Goal: Information Seeking & Learning: Learn about a topic

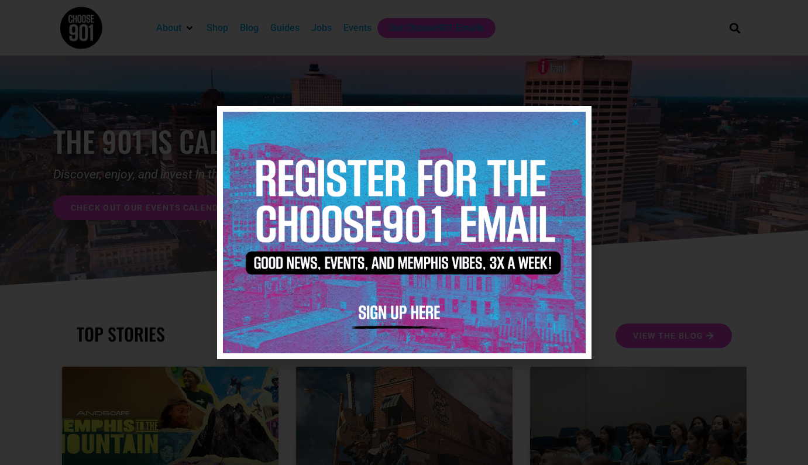
click at [577, 122] on icon "Close" at bounding box center [575, 122] width 9 height 9
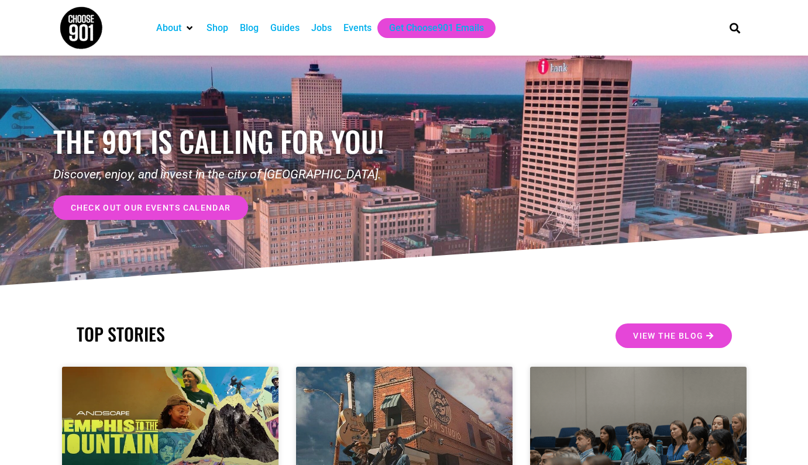
click at [327, 33] on div "Jobs" at bounding box center [321, 28] width 20 height 14
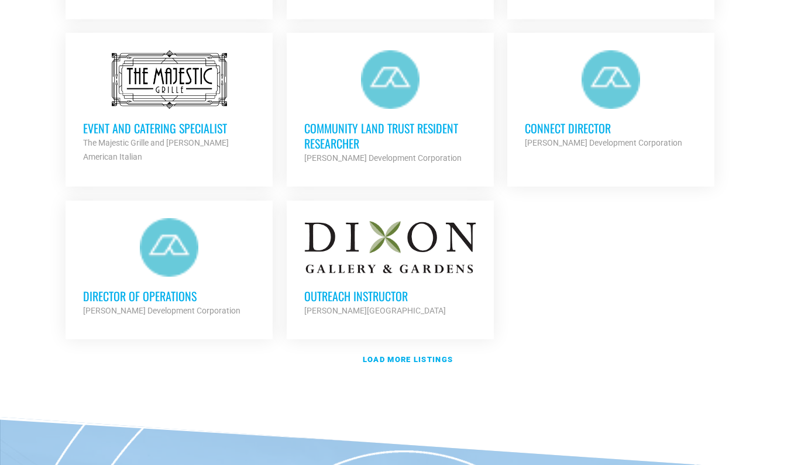
scroll to position [1350, 0]
click at [408, 346] on link "Load more listings" at bounding box center [404, 359] width 690 height 27
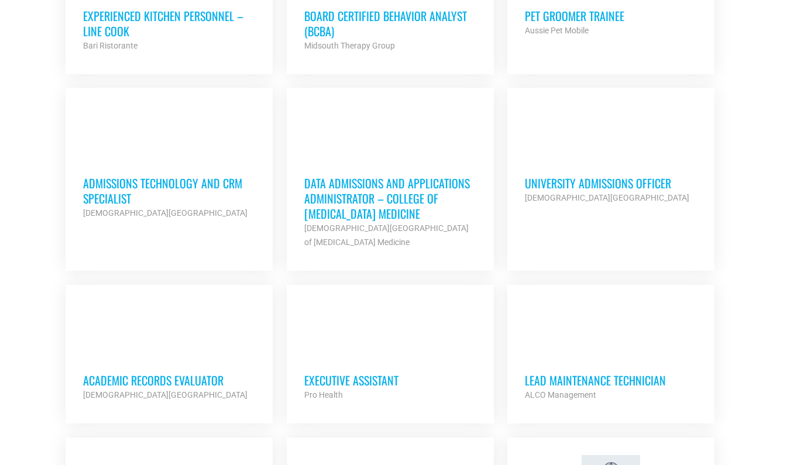
scroll to position [1974, 0]
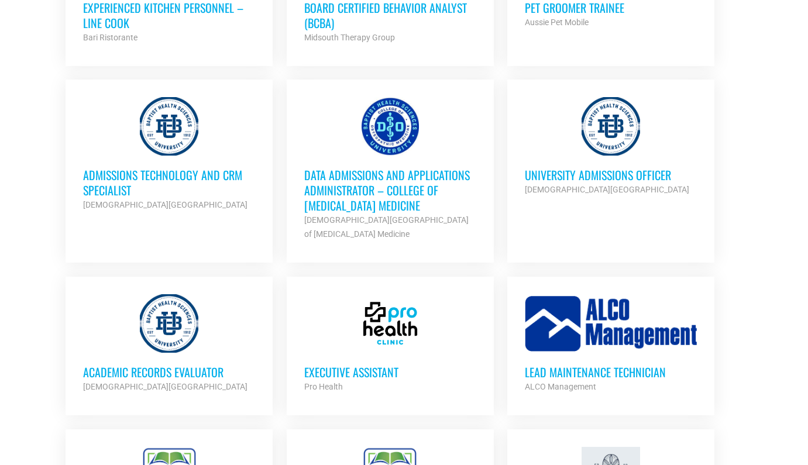
click at [331, 365] on h3 "Executive Assistant" at bounding box center [390, 372] width 172 height 15
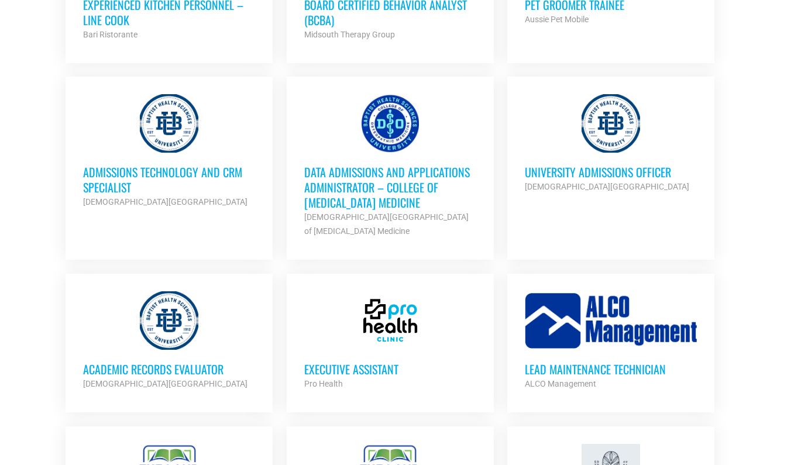
scroll to position [1976, 0]
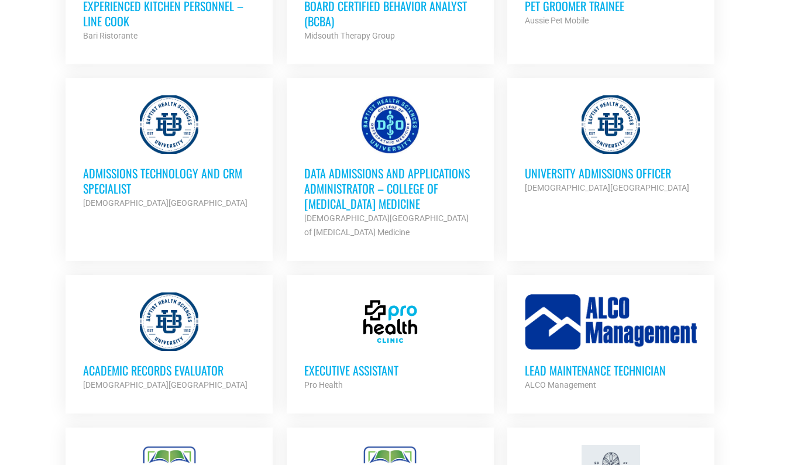
click at [356, 184] on h3 "Data Admissions and Applications Administrator – College of [MEDICAL_DATA] Medi…" at bounding box center [390, 189] width 172 height 46
click at [218, 123] on div at bounding box center [169, 124] width 172 height 59
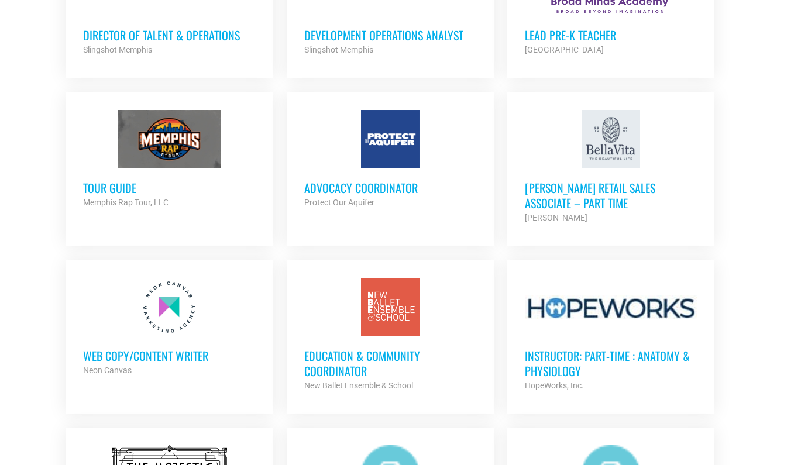
scroll to position [955, 0]
click at [342, 352] on h3 "Education & Community Coordinator" at bounding box center [390, 364] width 172 height 30
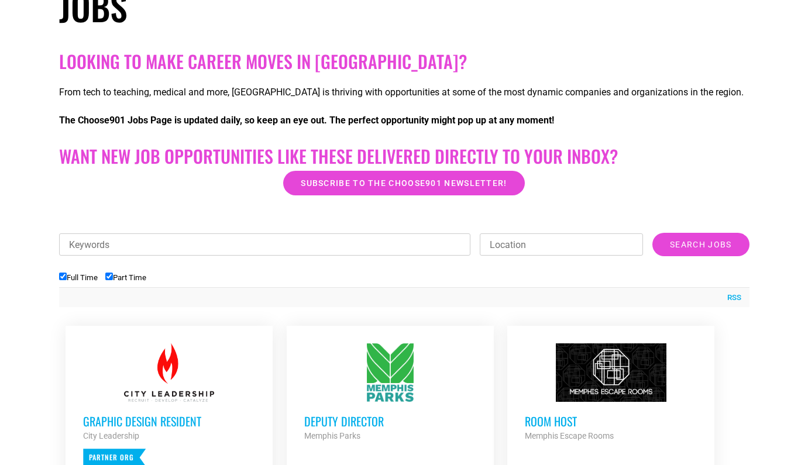
scroll to position [192, 0]
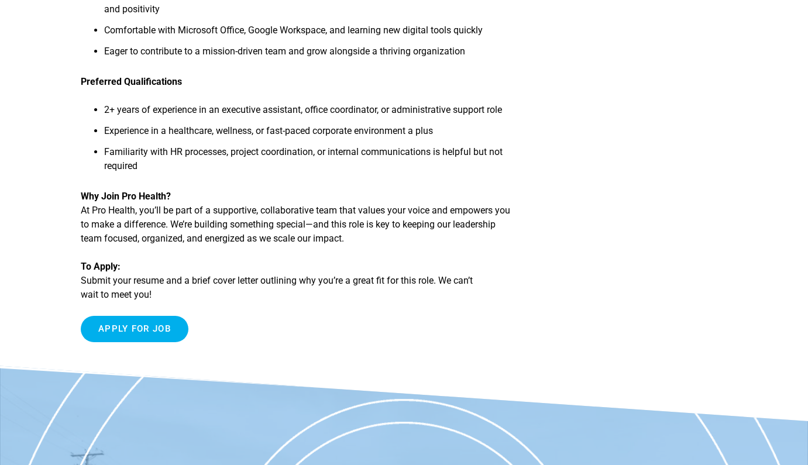
scroll to position [710, 0]
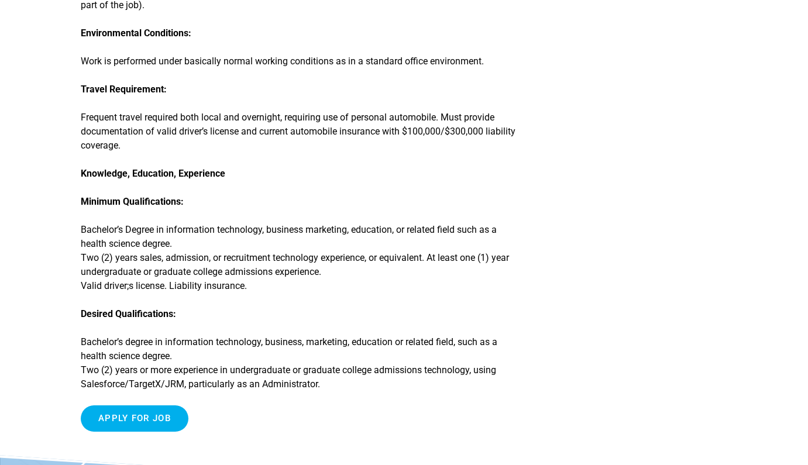
scroll to position [562, 0]
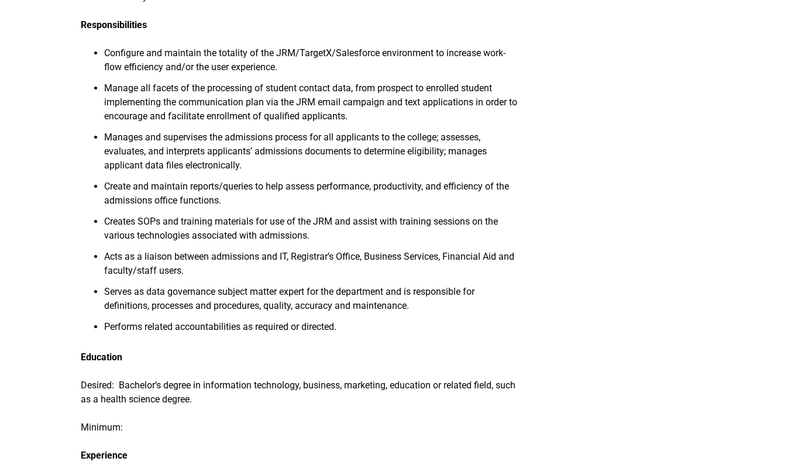
scroll to position [418, 0]
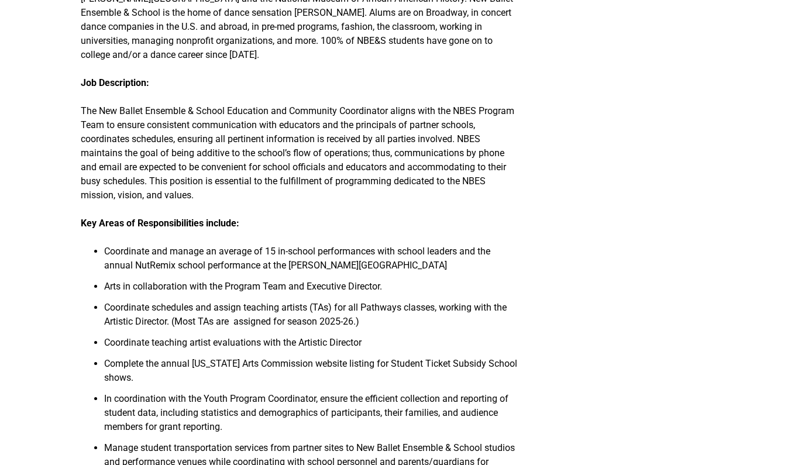
scroll to position [538, 0]
